Goal: Information Seeking & Learning: Understand process/instructions

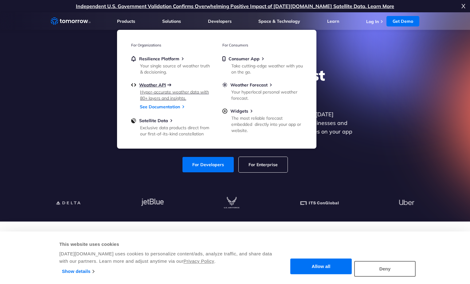
click at [162, 86] on span "Weather API" at bounding box center [152, 85] width 27 height 6
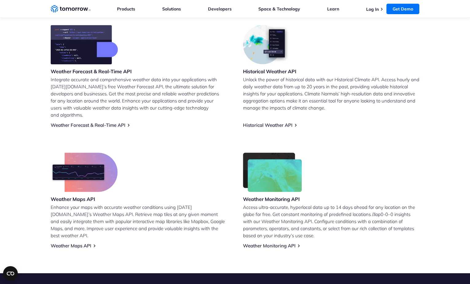
scroll to position [286, 0]
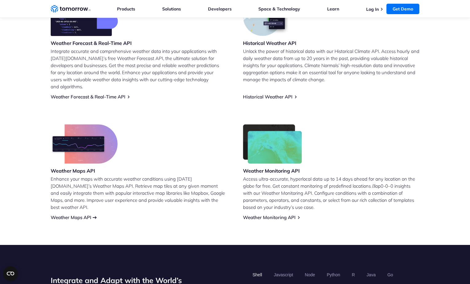
click at [84, 214] on link "Weather Maps API" at bounding box center [71, 217] width 41 height 6
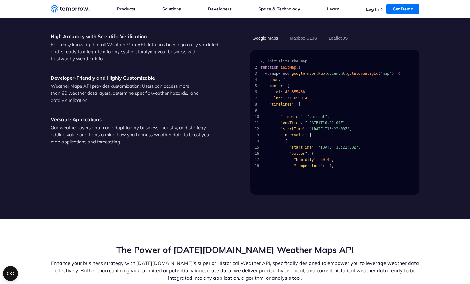
scroll to position [643, 0]
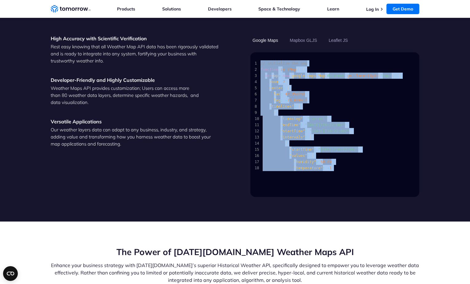
drag, startPoint x: 339, startPoint y: 162, endPoint x: 237, endPoint y: 58, distance: 145.8
click at [237, 58] on div "High Accuracy with Scientific Verification Rest easy knowing that all Weather M…" at bounding box center [235, 116] width 369 height 162
copy code "// initialize the map 2 function initMap ( ) { 3 var map = new google . maps . …"
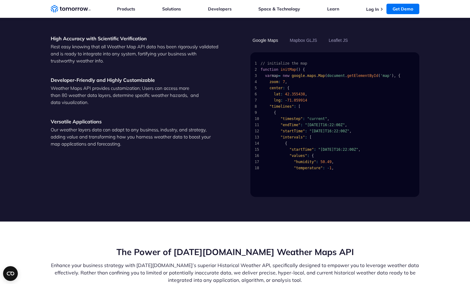
click at [350, 182] on div "1 // initialize the map 2 function initMap ( ) { 3 var map = new google . maps …" at bounding box center [334, 124] width 169 height 144
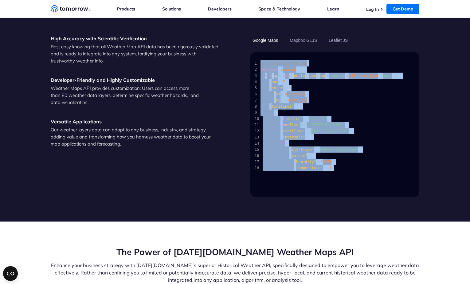
drag, startPoint x: 339, startPoint y: 160, endPoint x: 254, endPoint y: 56, distance: 134.4
click at [255, 60] on code "1 // initialize the map 2 function initMap ( ) { 3 var map = new google . maps …" at bounding box center [334, 115] width 158 height 111
copy code "// initialize the map 2 function initMap ( ) { 3 var map = new google . maps . …"
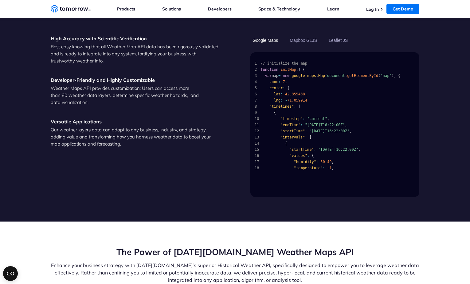
click at [192, 100] on div "High Accuracy with Scientific Verification Rest easy knowing that all Weather M…" at bounding box center [135, 116] width 169 height 162
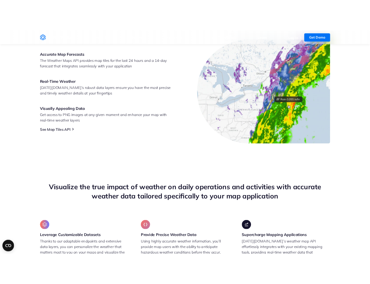
scroll to position [0, 0]
